Goal: Task Accomplishment & Management: Manage account settings

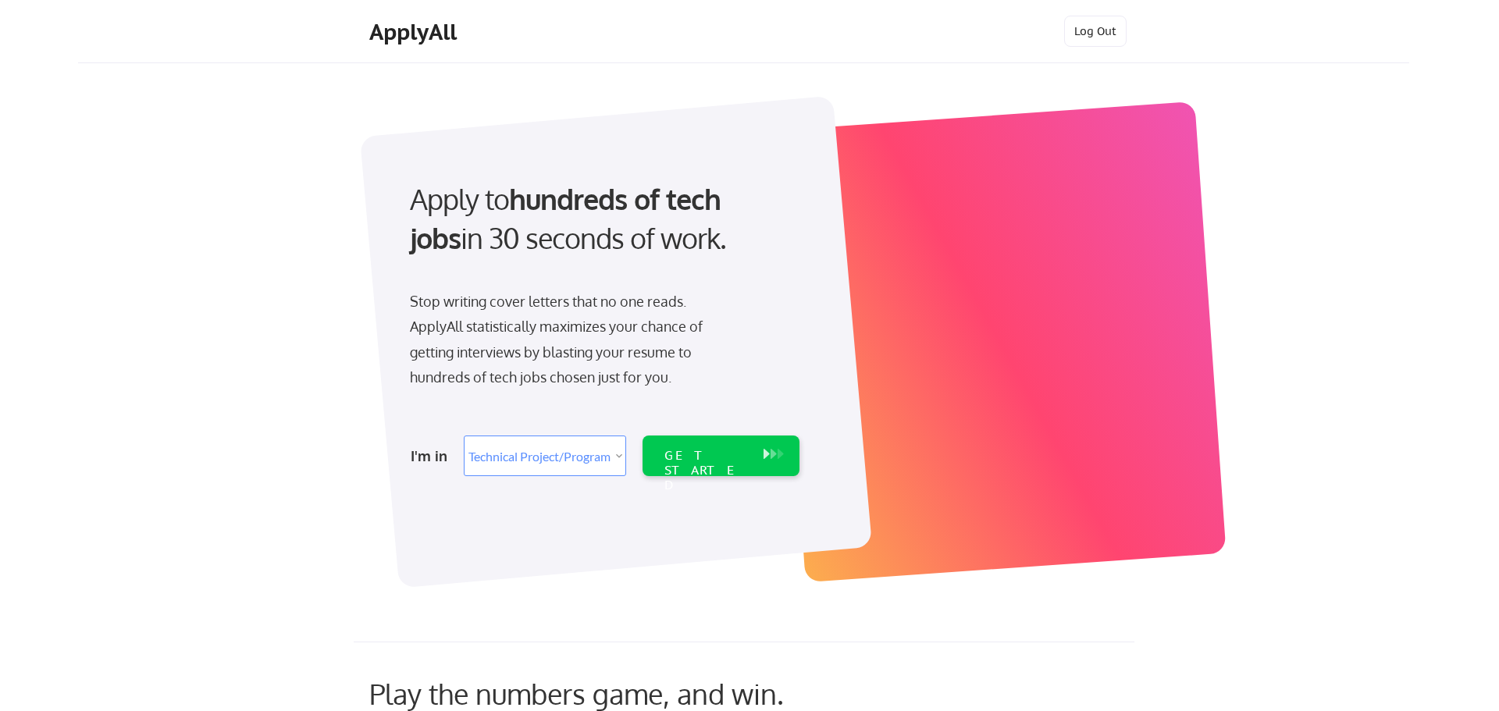
select select ""technical_project_program_mgmt""
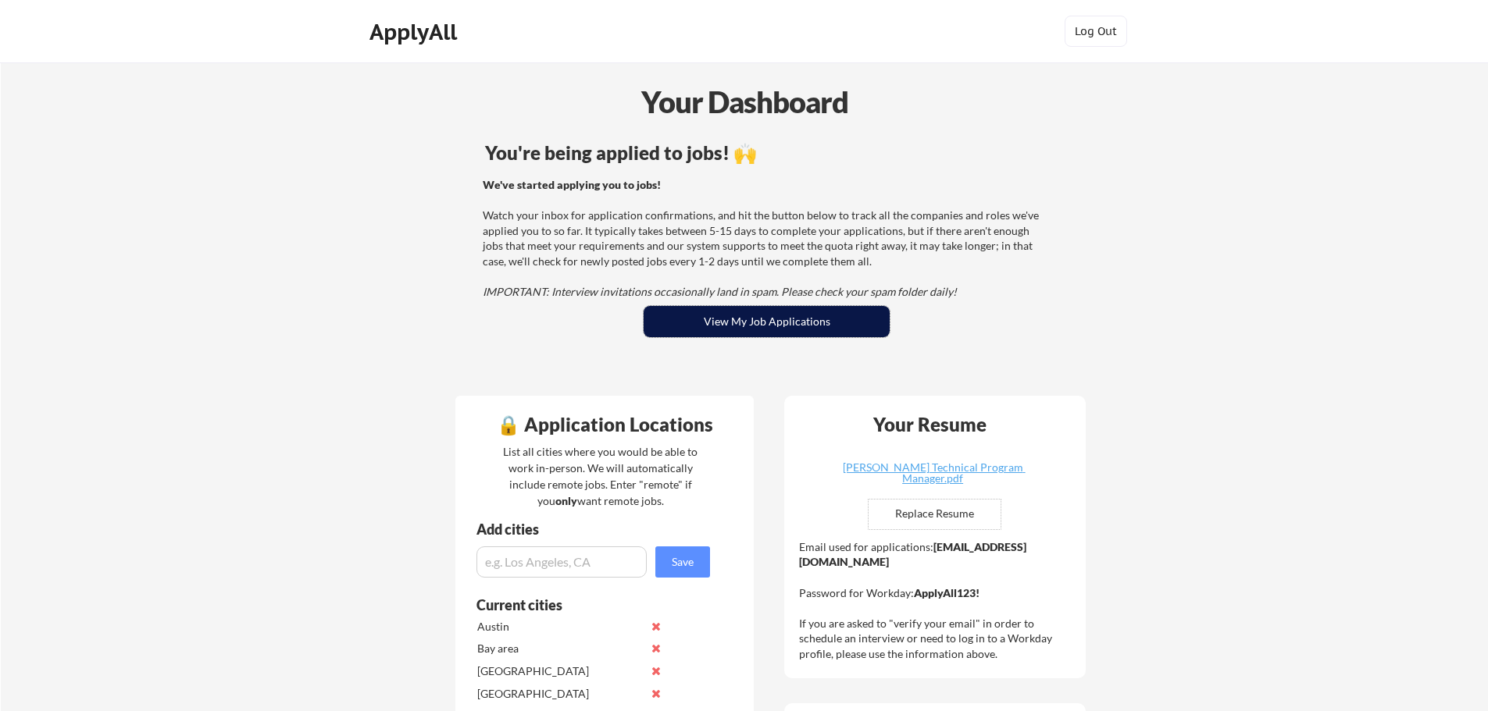
click at [829, 319] on button "View My Job Applications" at bounding box center [766, 321] width 246 height 31
